Goal: Communication & Community: Ask a question

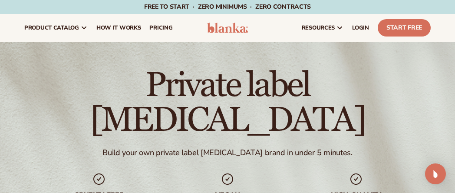
scroll to position [866, 0]
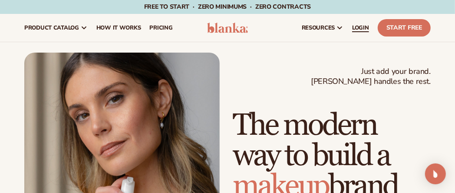
click at [354, 29] on span "LOGIN" at bounding box center [360, 27] width 17 height 7
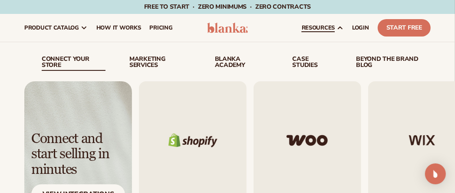
click at [322, 28] on span "resources" at bounding box center [318, 27] width 33 height 7
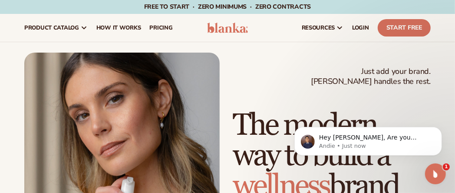
click at [430, 167] on div "Open Intercom Messenger" at bounding box center [434, 173] width 29 height 29
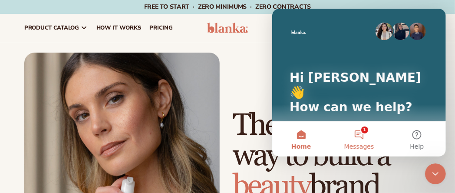
click at [358, 133] on button "1 Messages" at bounding box center [358, 138] width 58 height 35
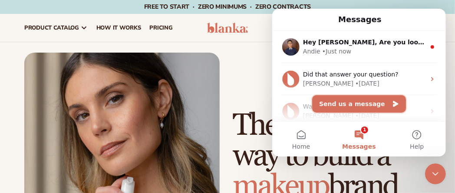
click at [335, 106] on button "Send us a message" at bounding box center [359, 103] width 94 height 17
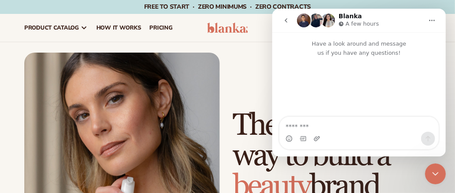
click at [307, 125] on textarea "Message…" at bounding box center [358, 124] width 159 height 15
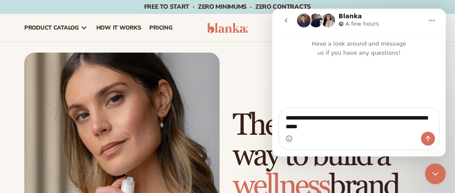
type textarea "**********"
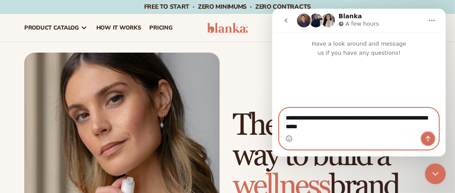
click at [429, 139] on icon "Send a message…" at bounding box center [427, 138] width 7 height 7
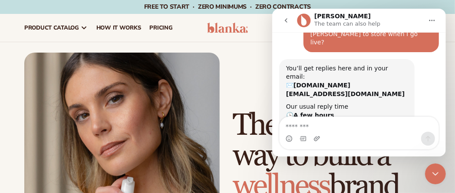
scroll to position [154, 0]
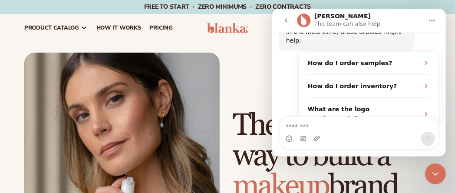
click at [433, 17] on icon "Home" at bounding box center [431, 20] width 7 height 7
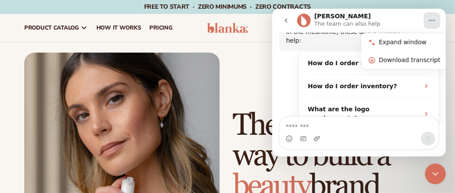
click at [436, 172] on icon "Close Intercom Messenger" at bounding box center [435, 173] width 10 height 10
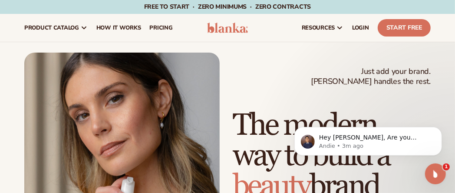
scroll to position [0, 0]
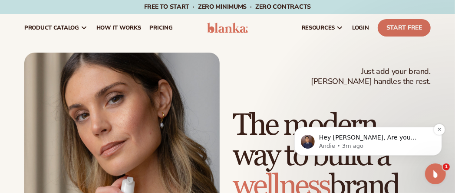
click at [358, 139] on p "Hey Naomi, Are you looking to order inventory or just a sample of an item? I've…" at bounding box center [374, 137] width 112 height 9
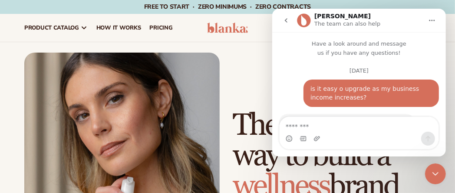
scroll to position [1, 0]
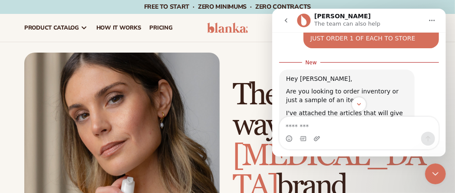
click at [326, 125] on textarea "Message…" at bounding box center [358, 124] width 159 height 15
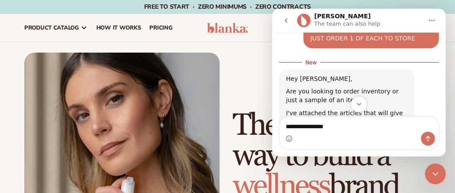
type textarea "**********"
click at [359, 101] on icon "Scroll to bottom" at bounding box center [358, 104] width 8 height 8
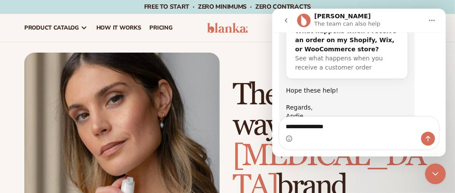
drag, startPoint x: 444, startPoint y: 117, endPoint x: 440, endPoint y: 82, distance: 35.8
click at [440, 82] on div "Have a look around and message us if you have any questions! August 6 is it eas…" at bounding box center [359, 94] width 174 height 124
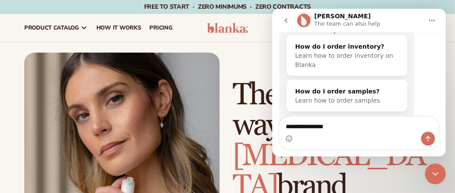
scroll to position [494, 0]
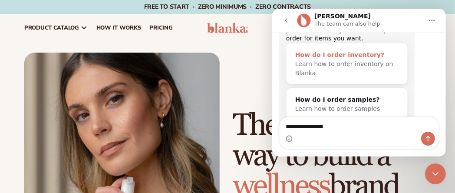
click at [337, 59] on div "Learn how to order inventory on Blanka" at bounding box center [346, 68] width 103 height 18
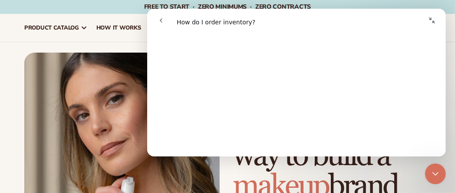
scroll to position [159, 0]
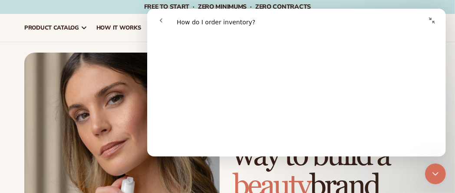
click at [88, 44] on div "Just add your brand. Blanka handles the rest. beauty,skin care,wellness,makeup …" at bounding box center [227, 175] width 455 height 267
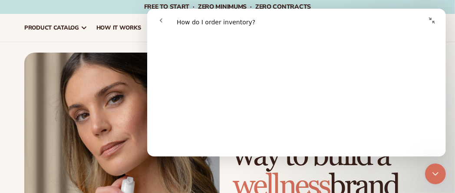
scroll to position [98, 0]
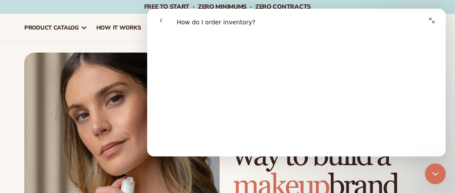
click at [94, 62] on img at bounding box center [121, 175] width 195 height 246
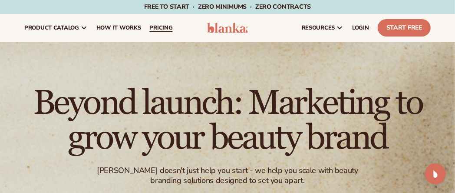
click at [158, 29] on span "pricing" at bounding box center [160, 27] width 23 height 7
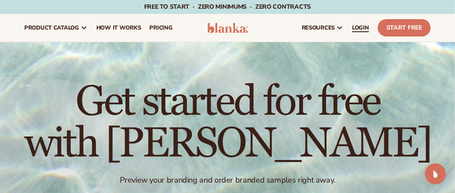
click at [360, 26] on span "LOGIN" at bounding box center [360, 27] width 17 height 7
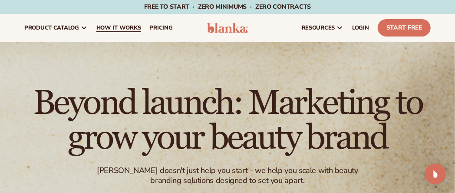
click at [117, 22] on link "How It Works" at bounding box center [118, 28] width 53 height 28
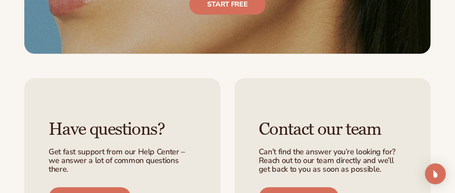
scroll to position [1972, 0]
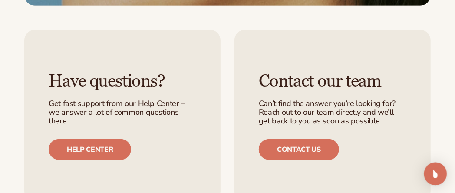
click at [435, 173] on img "Open Intercom Messenger" at bounding box center [435, 173] width 11 height 11
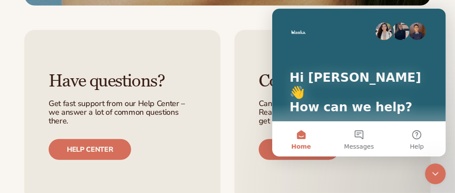
scroll to position [0, 0]
click at [328, 125] on div "Recent message Hey Naomi, Thanks for reaching out to our team! Most definitely!…" at bounding box center [358, 148] width 156 height 46
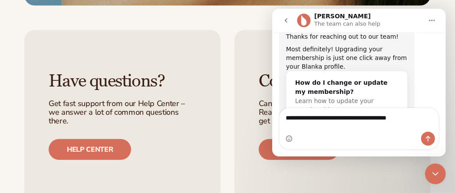
scroll to position [259, 0]
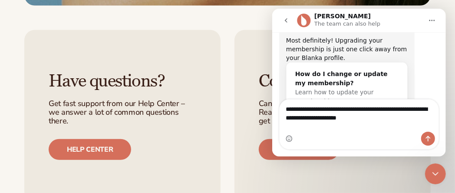
type textarea "**********"
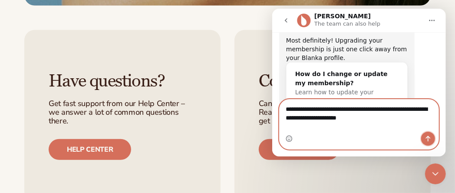
click at [426, 138] on icon "Send a message…" at bounding box center [427, 138] width 7 height 7
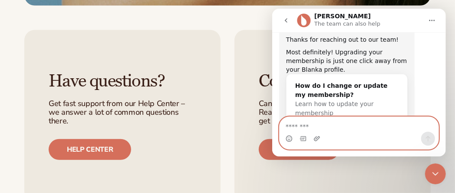
scroll to position [317, 0]
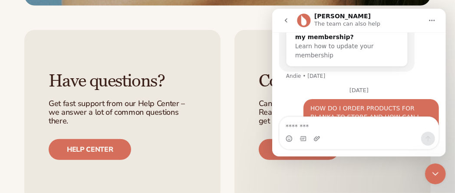
click at [434, 172] on icon "Close Intercom Messenger" at bounding box center [435, 173] width 10 height 10
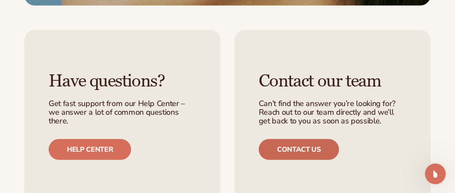
click at [309, 139] on link "Contact us" at bounding box center [299, 149] width 80 height 21
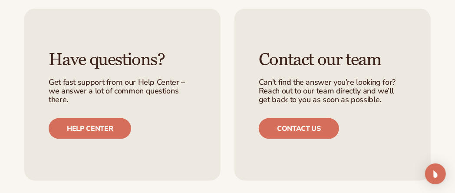
scroll to position [640, 0]
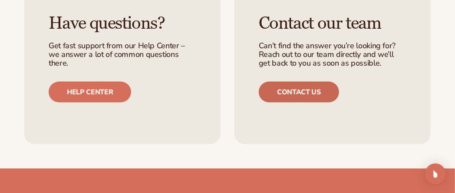
click at [291, 92] on link "Contact us" at bounding box center [299, 92] width 80 height 21
